Goal: Check status: Check status

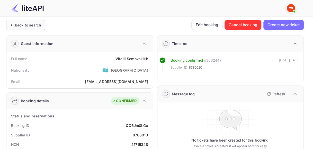
click at [23, 25] on div "Back to search" at bounding box center [28, 24] width 26 height 5
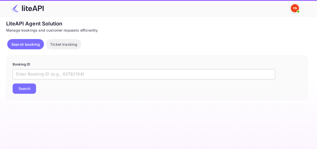
click at [62, 76] on input "text" at bounding box center [144, 74] width 262 height 10
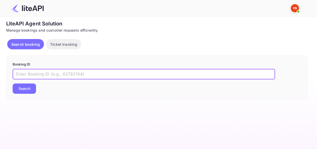
paste input "7987977"
type input "7987977"
click at [30, 89] on button "Search" at bounding box center [24, 89] width 23 height 10
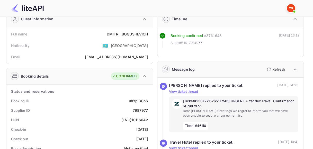
scroll to position [26, 0]
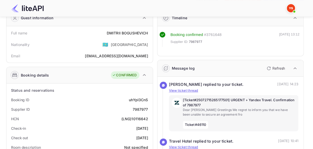
click at [138, 98] on div "uhYpI3CnS" at bounding box center [138, 99] width 19 height 5
copy div "uhYpI3CnS"
click at [136, 108] on div "7987977" at bounding box center [140, 109] width 15 height 5
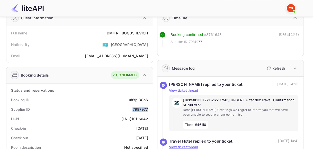
copy div "7987977"
drag, startPoint x: 104, startPoint y: 32, endPoint x: 149, endPoint y: 32, distance: 44.8
click at [149, 32] on div "Full name [PERSON_NAME]" at bounding box center [79, 33] width 142 height 10
copy div "[PERSON_NAME]"
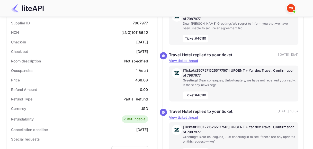
scroll to position [103, 0]
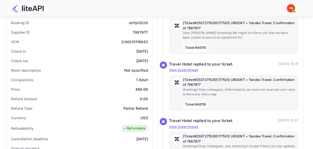
drag, startPoint x: 126, startPoint y: 50, endPoint x: 150, endPoint y: 50, distance: 24.4
click at [150, 50] on div "Check-in [DATE]" at bounding box center [79, 52] width 142 height 10
copy div "[DATE]"
drag, startPoint x: 140, startPoint y: 60, endPoint x: 150, endPoint y: 60, distance: 9.3
click at [150, 60] on div "Check out [DATE]" at bounding box center [79, 61] width 142 height 10
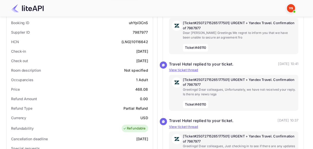
copy div "[DATE]"
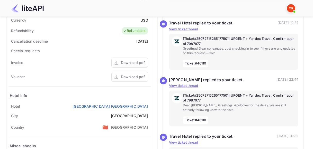
scroll to position [206, 0]
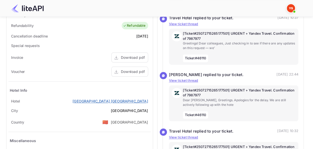
drag, startPoint x: 77, startPoint y: 99, endPoint x: 148, endPoint y: 99, distance: 71.0
click at [148, 99] on div "[GEOGRAPHIC_DATA] [GEOGRAPHIC_DATA]" at bounding box center [79, 101] width 142 height 10
copy link "[GEOGRAPHIC_DATA] [GEOGRAPHIC_DATA]"
